Goal: Navigation & Orientation: Find specific page/section

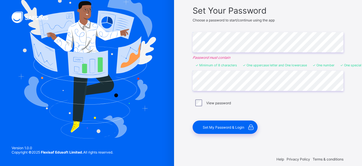
scroll to position [50, 0]
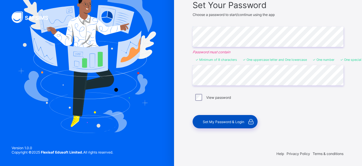
click at [225, 122] on span "Set My Password & Login" at bounding box center [223, 122] width 41 height 4
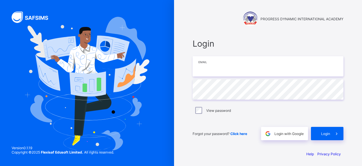
click at [226, 68] on input "email" at bounding box center [268, 66] width 151 height 20
type input "**********"
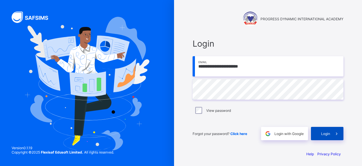
click at [327, 134] on span "Login" at bounding box center [325, 134] width 9 height 4
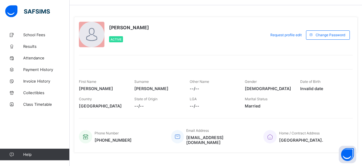
scroll to position [23, 0]
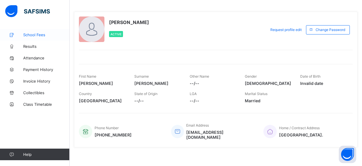
click at [33, 36] on span "School Fees" at bounding box center [46, 34] width 46 height 5
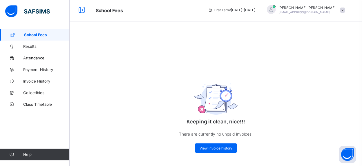
scroll to position [3, 0]
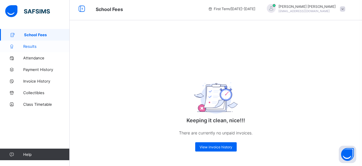
click at [30, 46] on span "Results" at bounding box center [46, 46] width 46 height 5
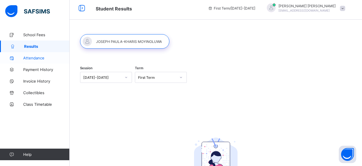
click at [34, 59] on span "Attendance" at bounding box center [46, 58] width 46 height 5
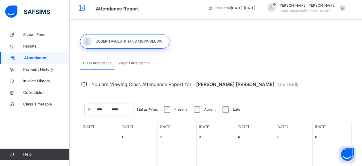
select select "****"
select select "*"
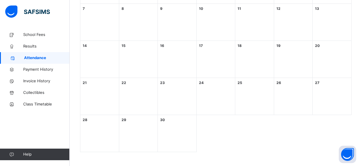
scroll to position [124, 0]
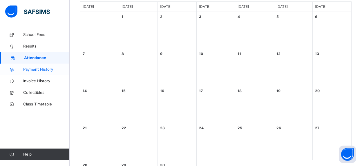
click at [46, 70] on span "Payment History" at bounding box center [46, 70] width 46 height 6
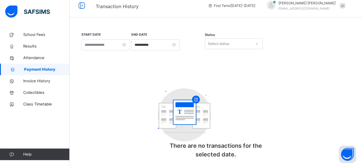
scroll to position [13, 0]
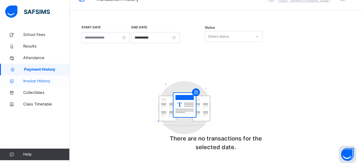
click at [35, 82] on span "Invoice History" at bounding box center [46, 81] width 46 height 6
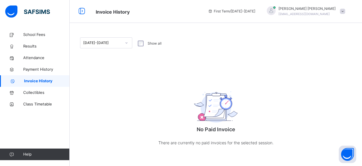
scroll to position [1, 0]
click at [31, 93] on span "Collectibles" at bounding box center [46, 93] width 46 height 6
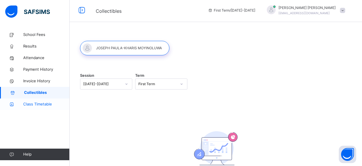
click at [41, 106] on span "Class Timetable" at bounding box center [46, 104] width 46 height 6
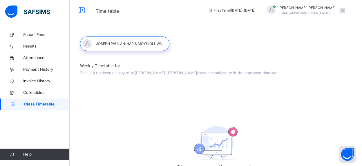
click at [345, 11] on span at bounding box center [342, 10] width 5 height 5
click at [240, 42] on div "Weekly Timetable for This is a rundown display of all [PERSON_NAME] [PERSON_NAM…" at bounding box center [216, 108] width 292 height 160
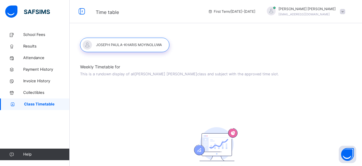
click at [348, 11] on div "[PERSON_NAME] [EMAIL_ADDRESS][DOMAIN_NAME]" at bounding box center [304, 11] width 87 height 10
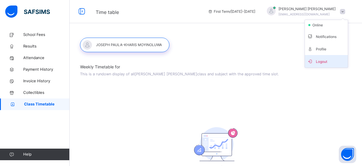
click at [325, 61] on span "Logout" at bounding box center [326, 61] width 38 height 8
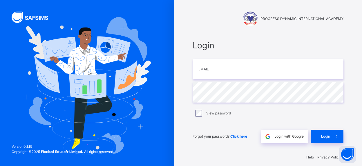
click at [215, 26] on div "PROGRESS DYNAMIC INTERNATIONAL ACADEMY" at bounding box center [268, 14] width 162 height 28
